Goal: Transaction & Acquisition: Purchase product/service

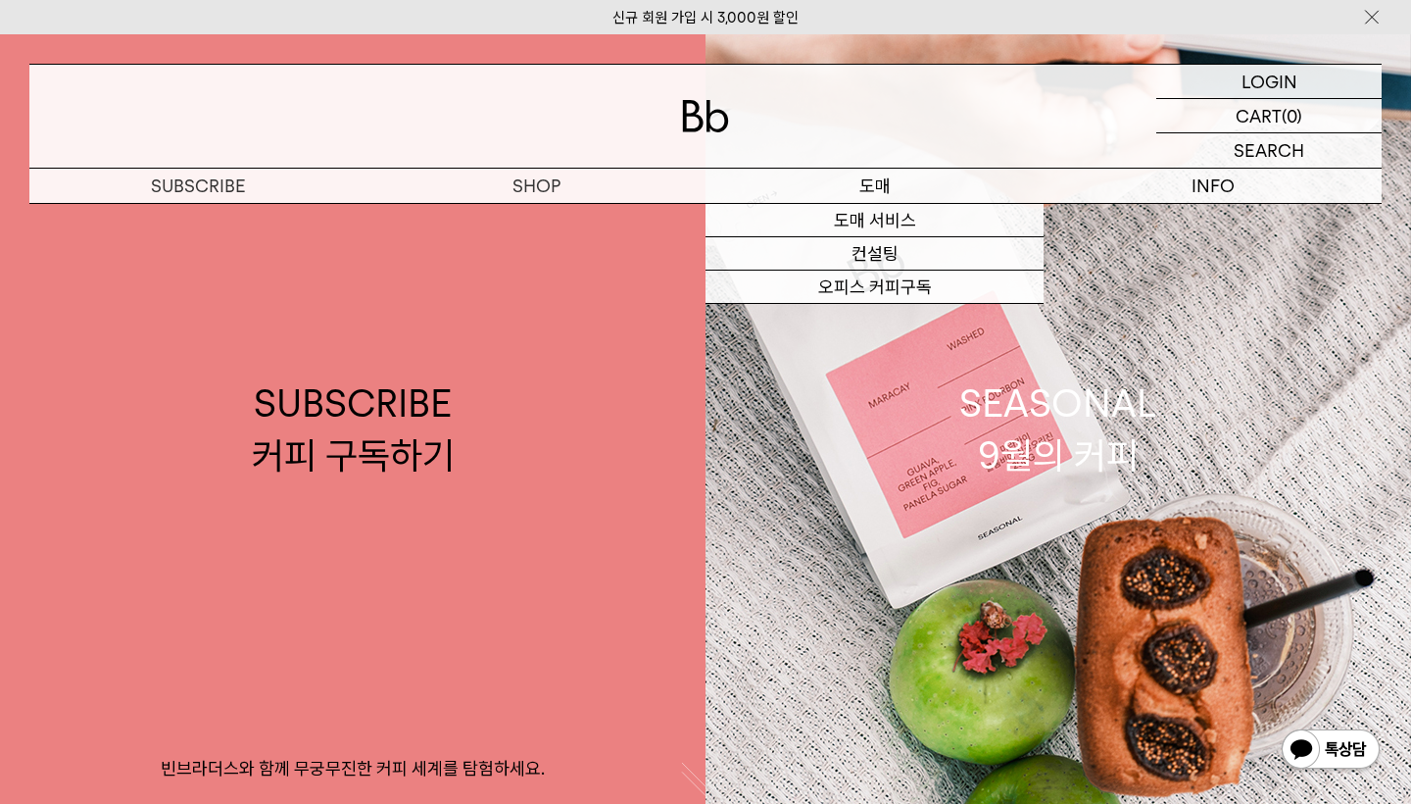
scroll to position [12, 0]
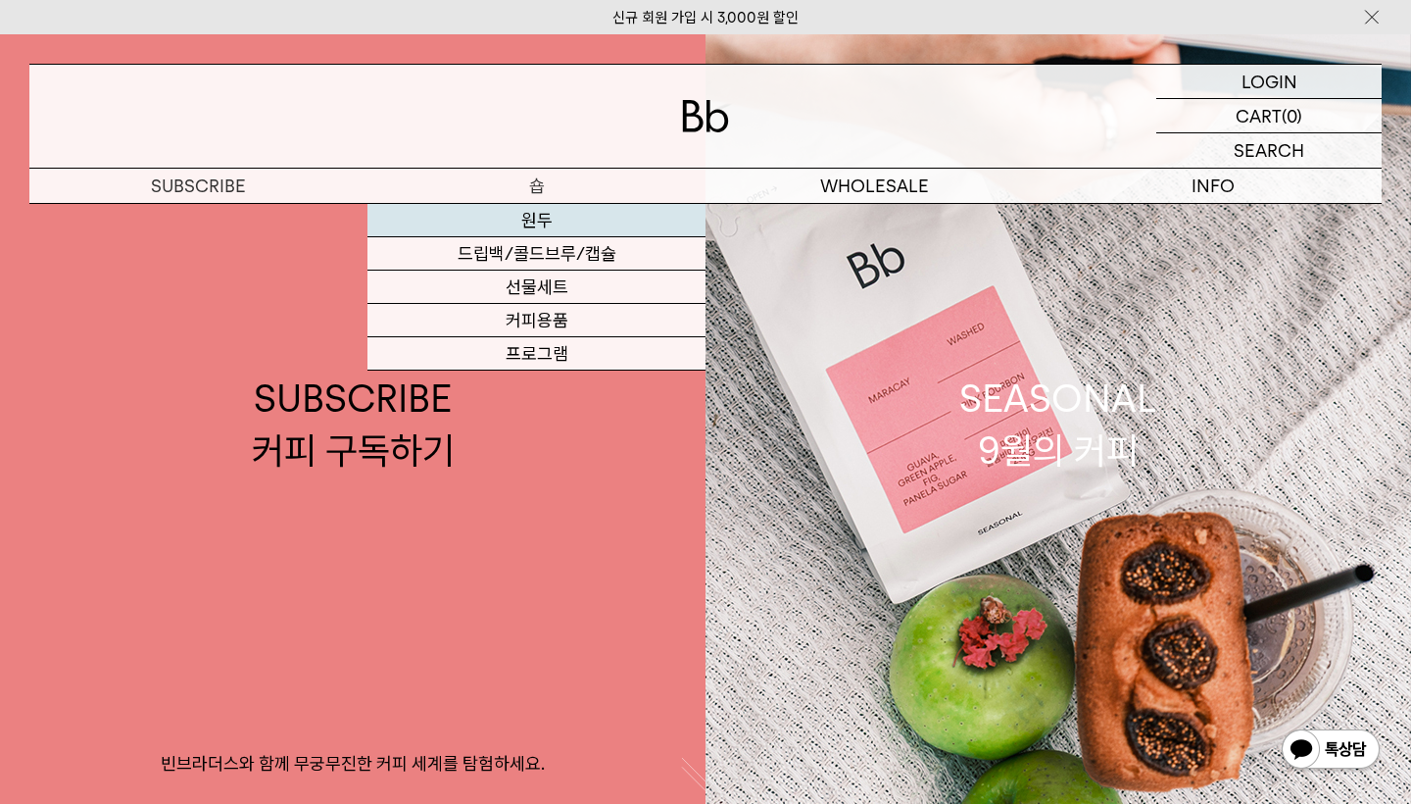
click at [547, 212] on link "원두" at bounding box center [536, 220] width 338 height 33
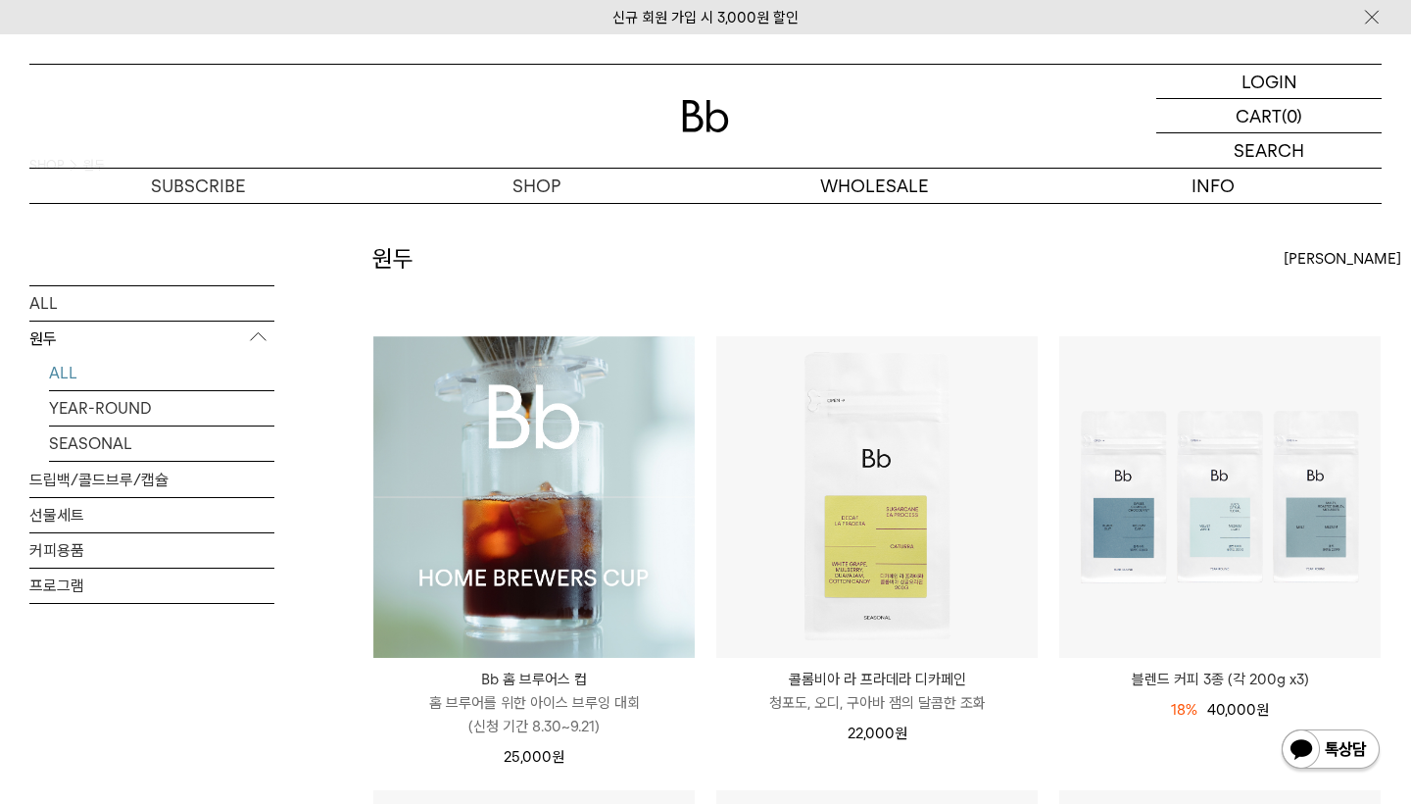
scroll to position [119, 0]
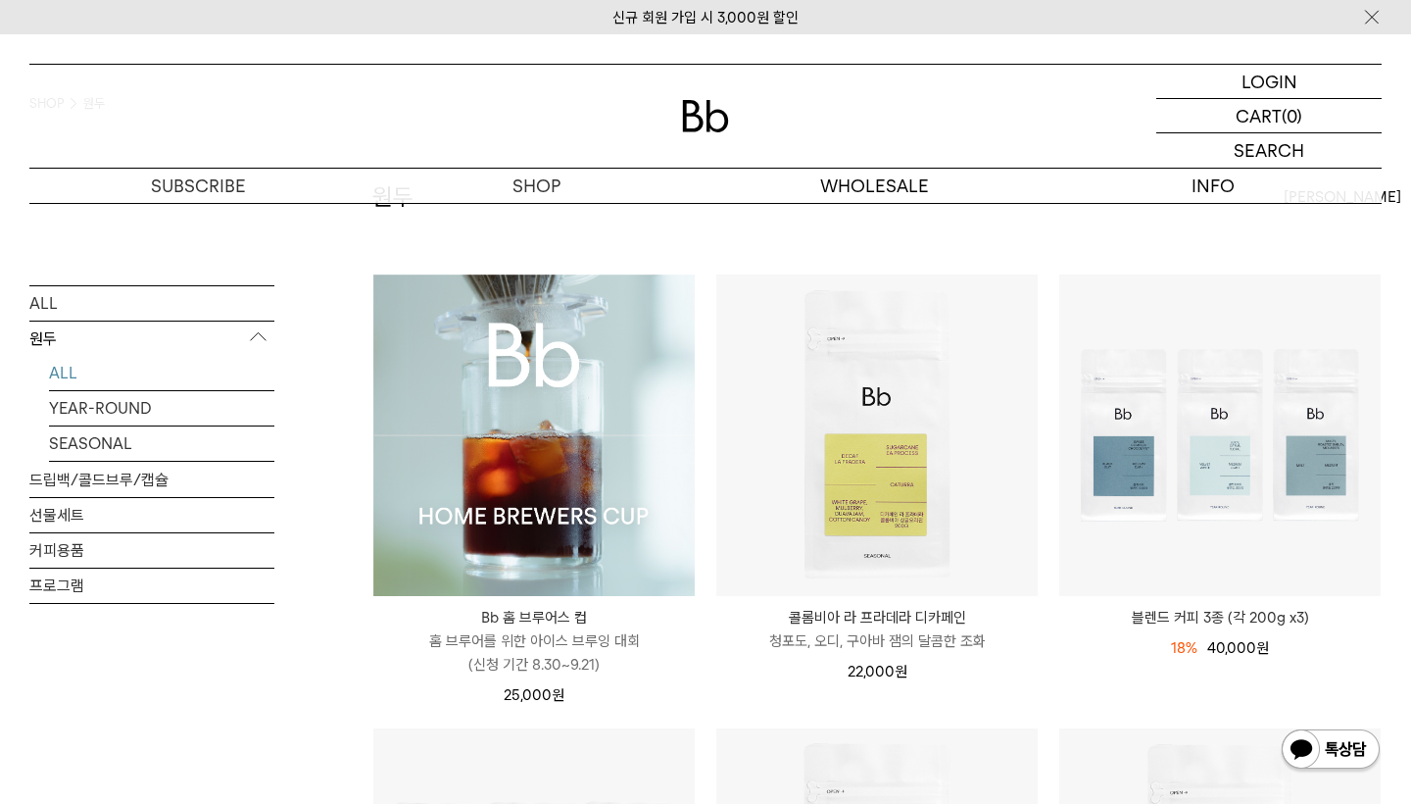
click at [668, 450] on img at bounding box center [533, 434] width 321 height 321
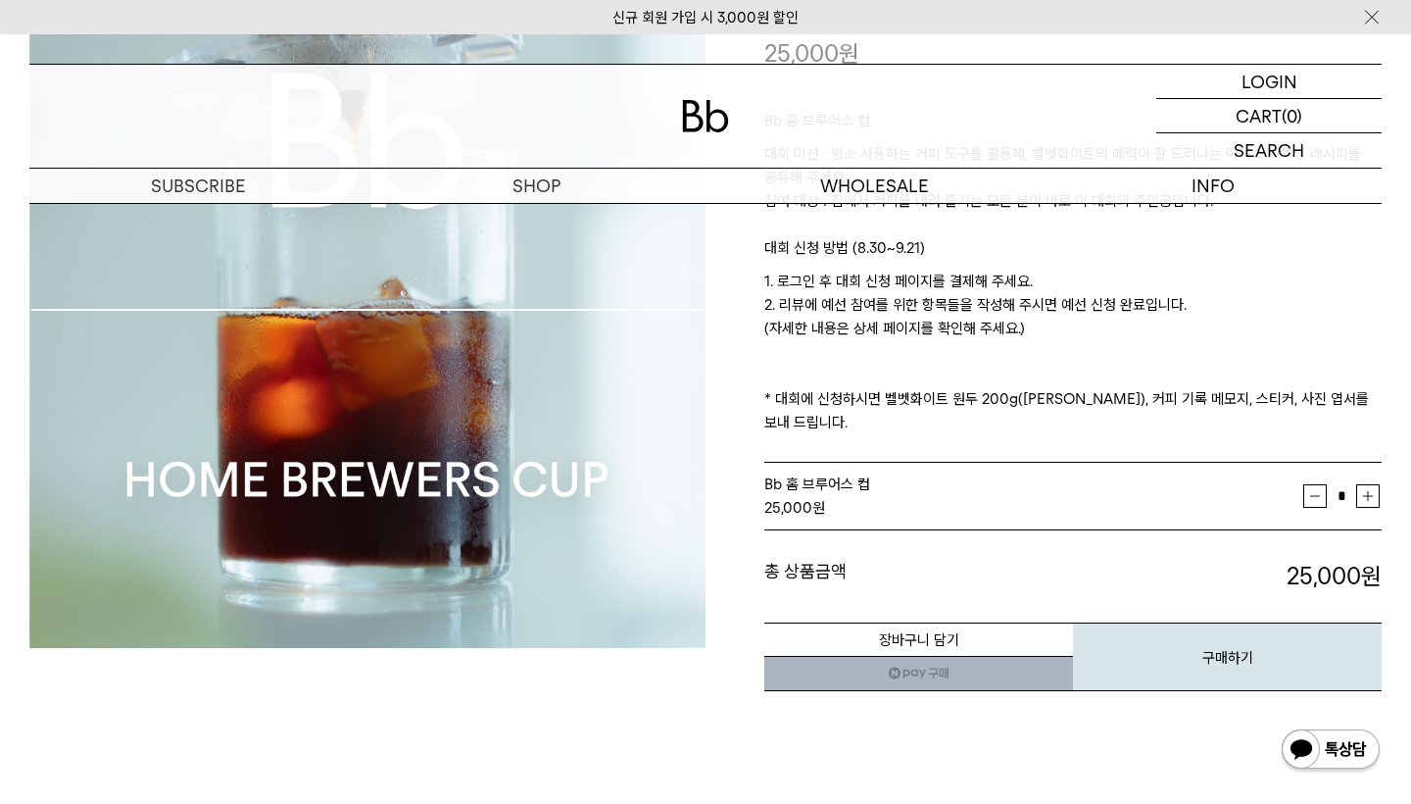
scroll to position [114, 0]
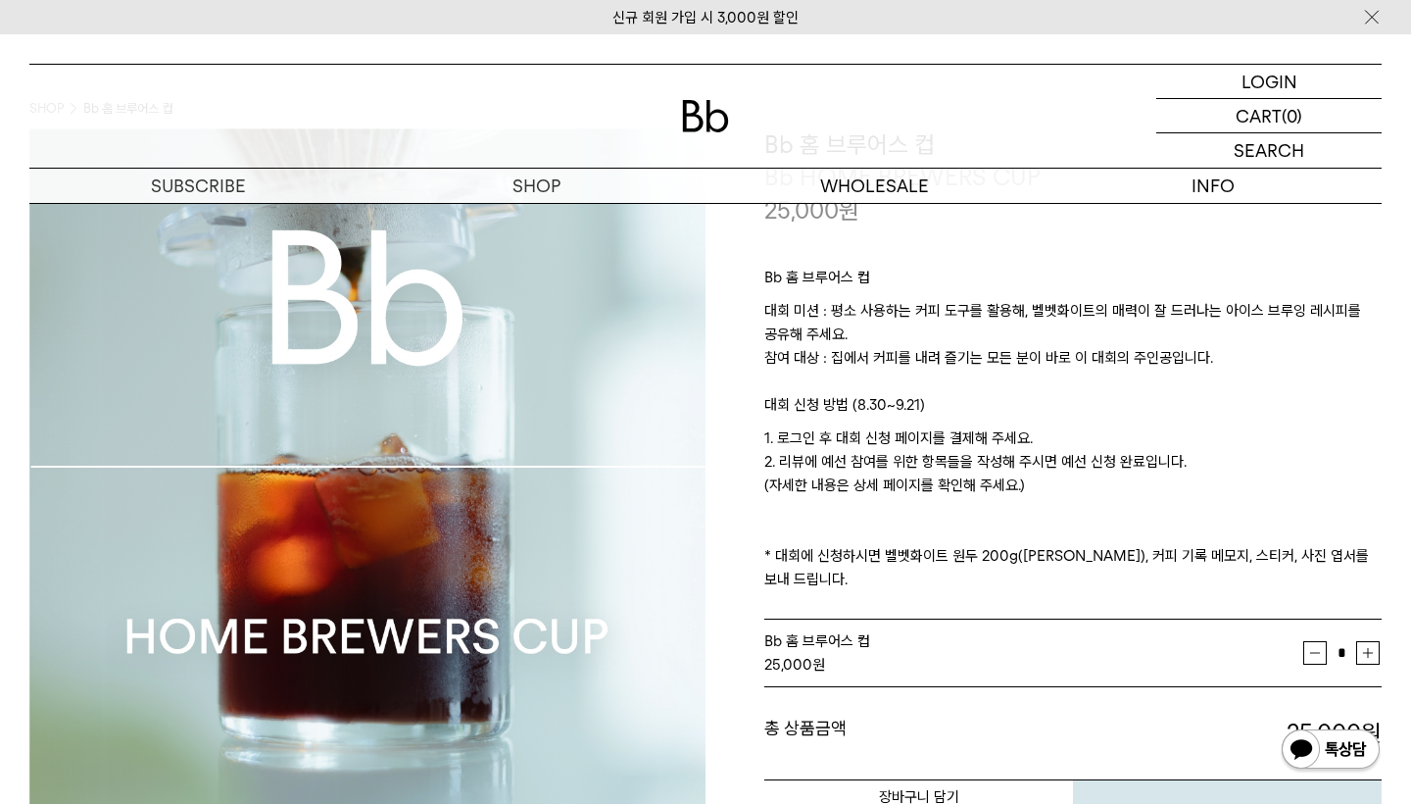
click at [726, 371] on div "**********" at bounding box center [1044, 488] width 676 height 721
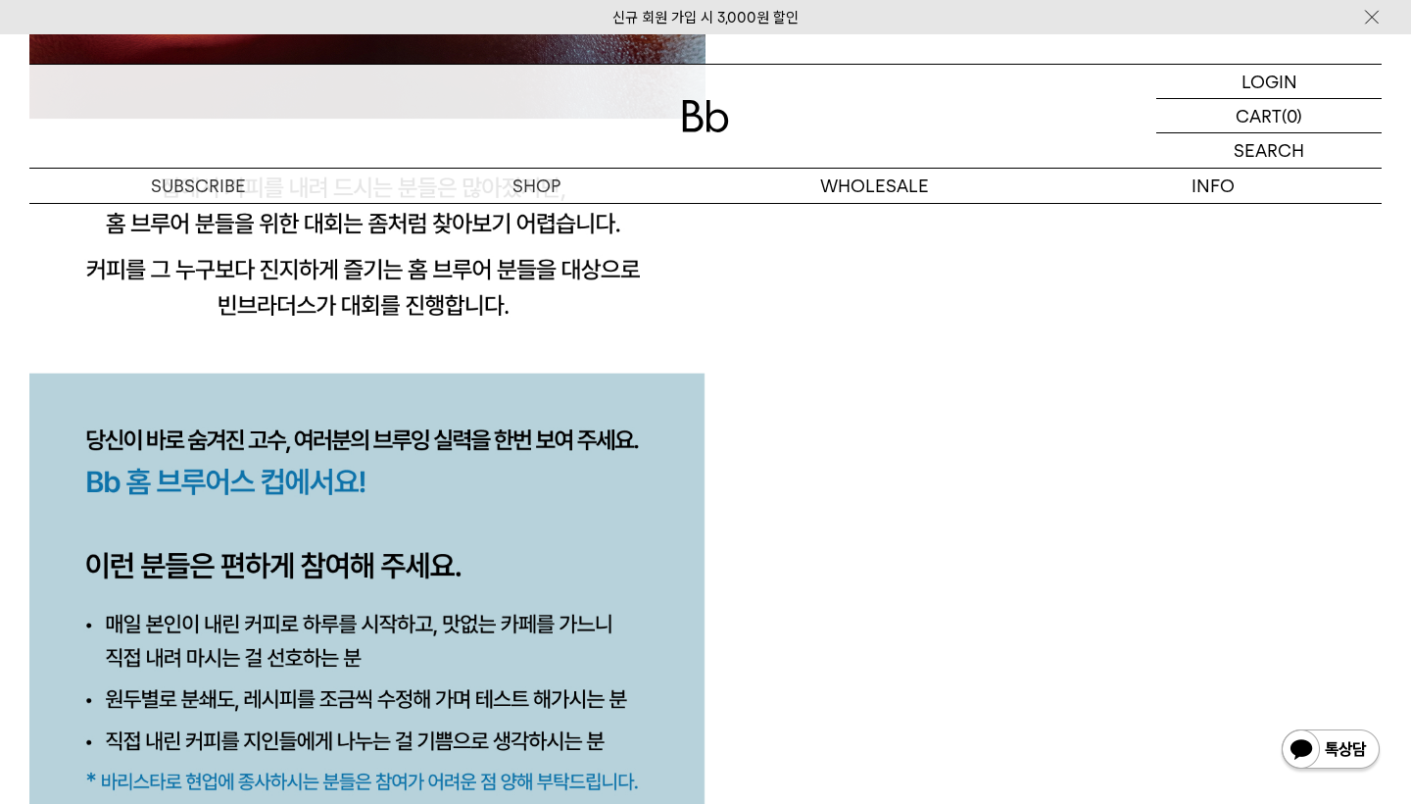
scroll to position [2055, 0]
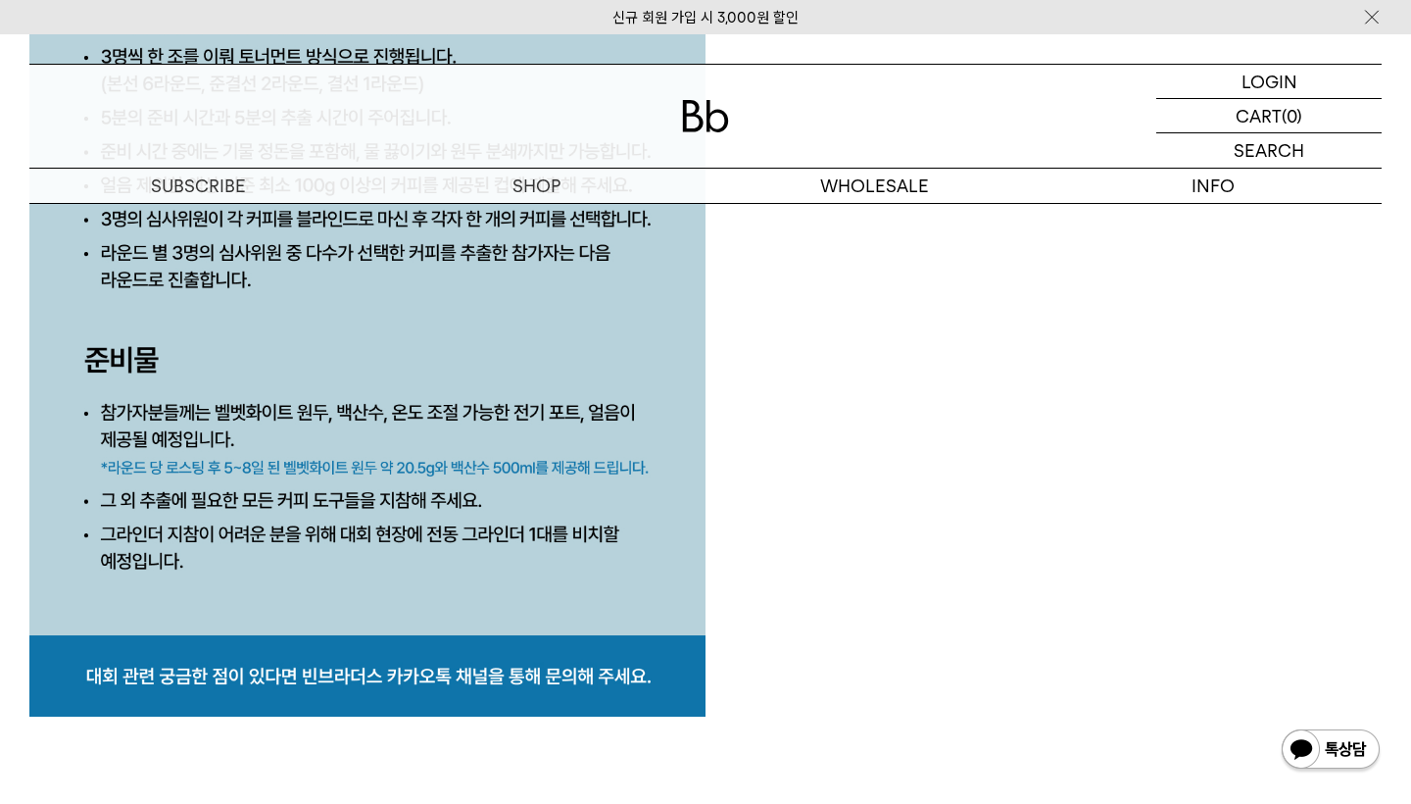
scroll to position [9154, 0]
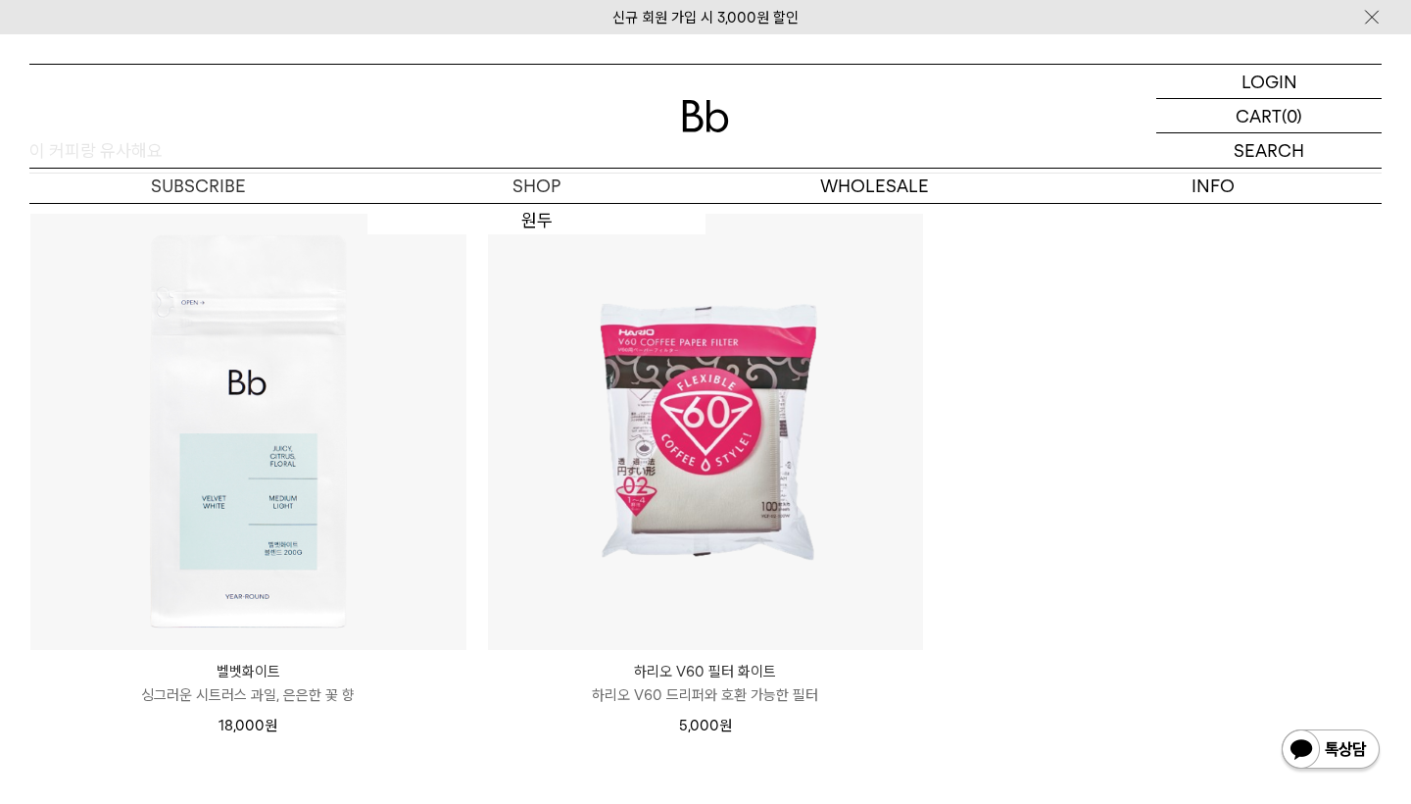
scroll to position [11726, 0]
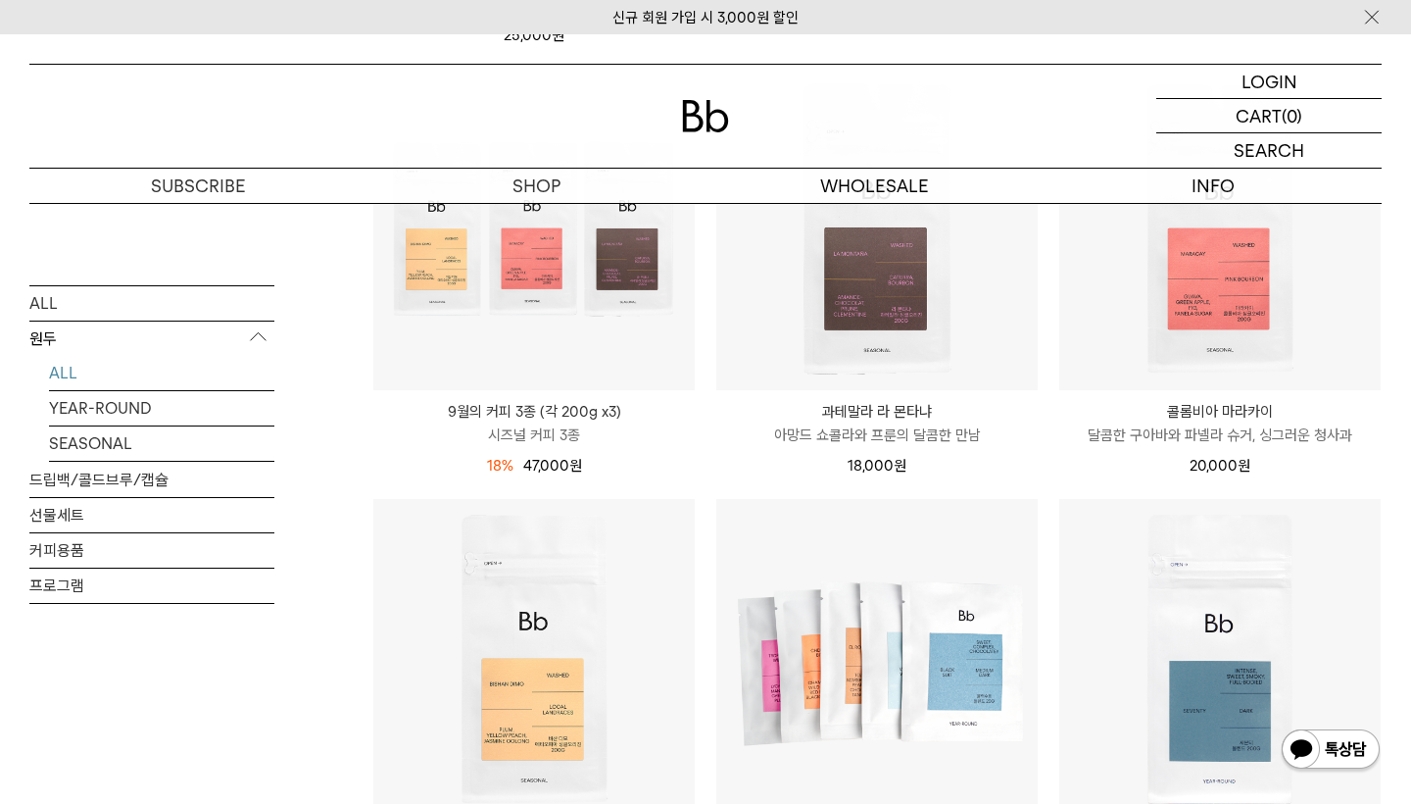
scroll to position [622, 0]
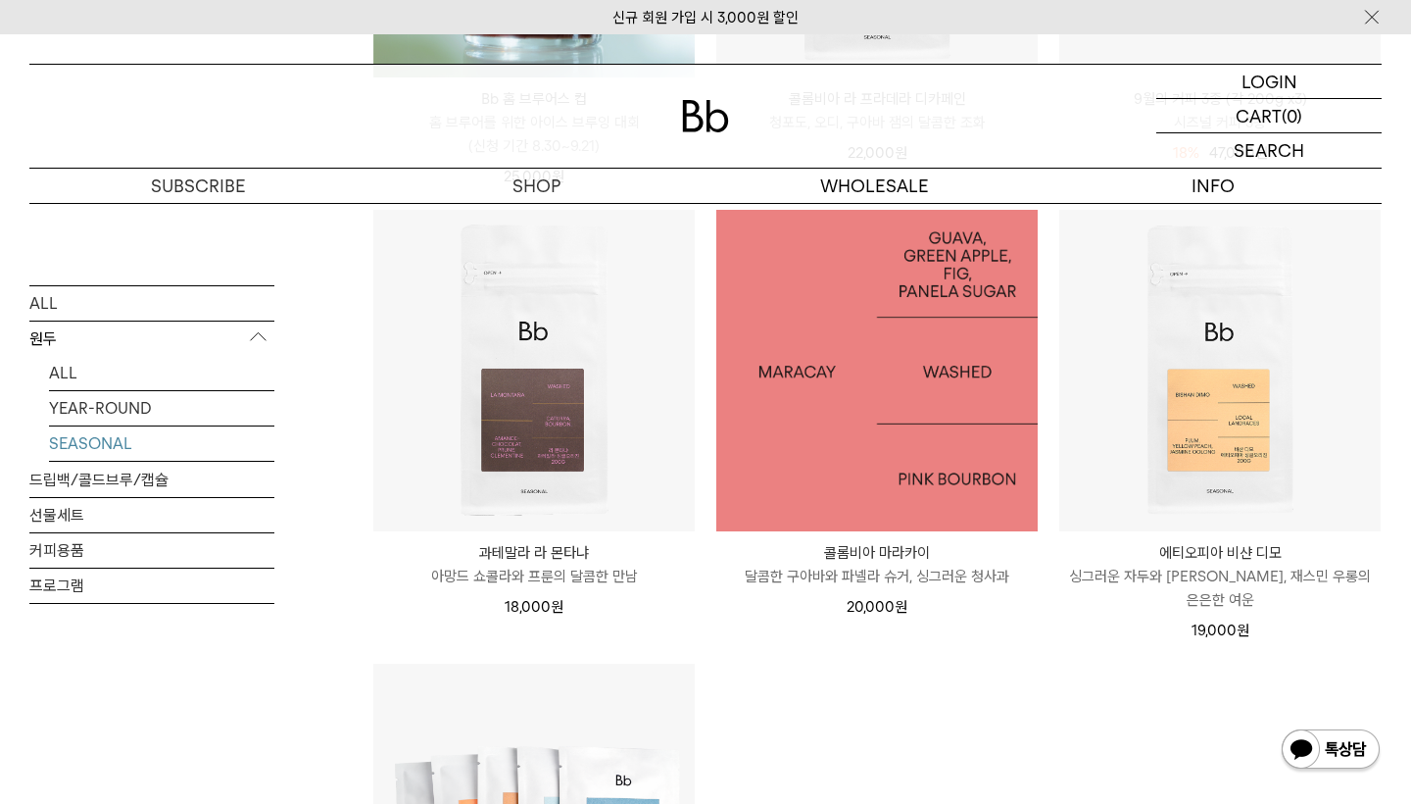
scroll to position [467, 0]
